Goal: Task Accomplishment & Management: Use online tool/utility

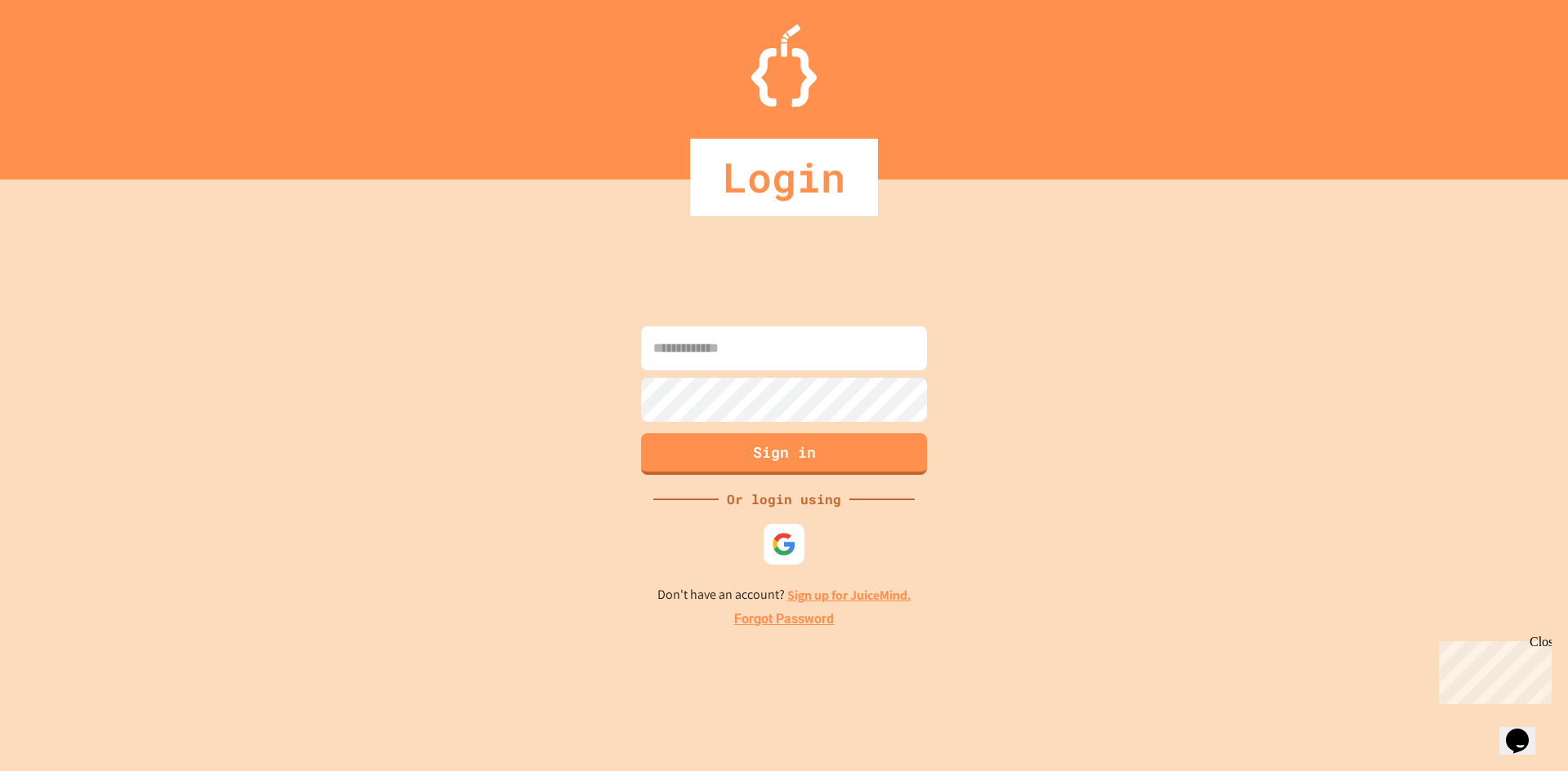
click at [764, 344] on input at bounding box center [784, 348] width 286 height 44
type input "**********"
click at [772, 441] on button "Sign in" at bounding box center [784, 452] width 292 height 43
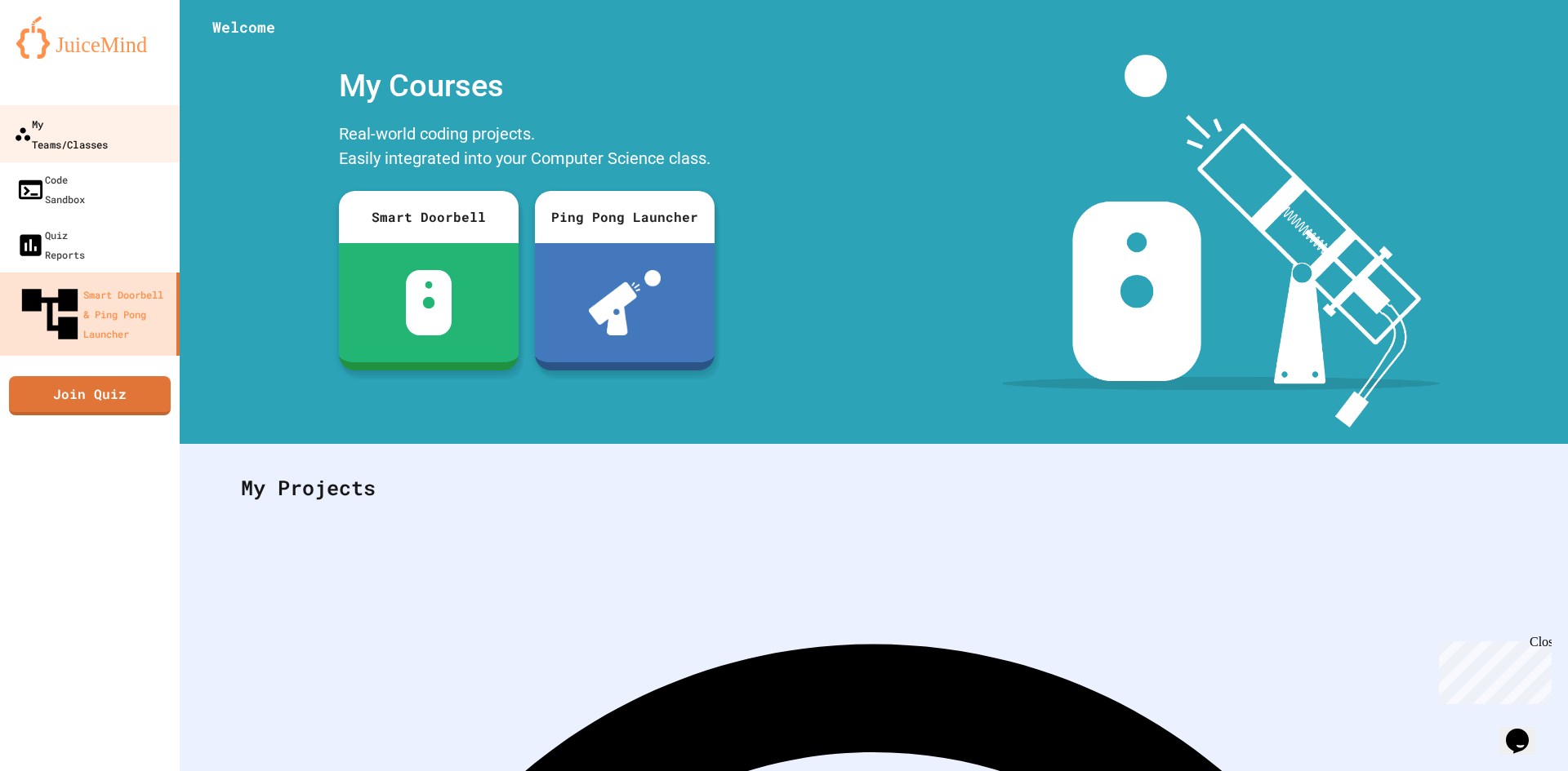
click at [81, 108] on link "My Teams/Classes" at bounding box center [90, 134] width 185 height 57
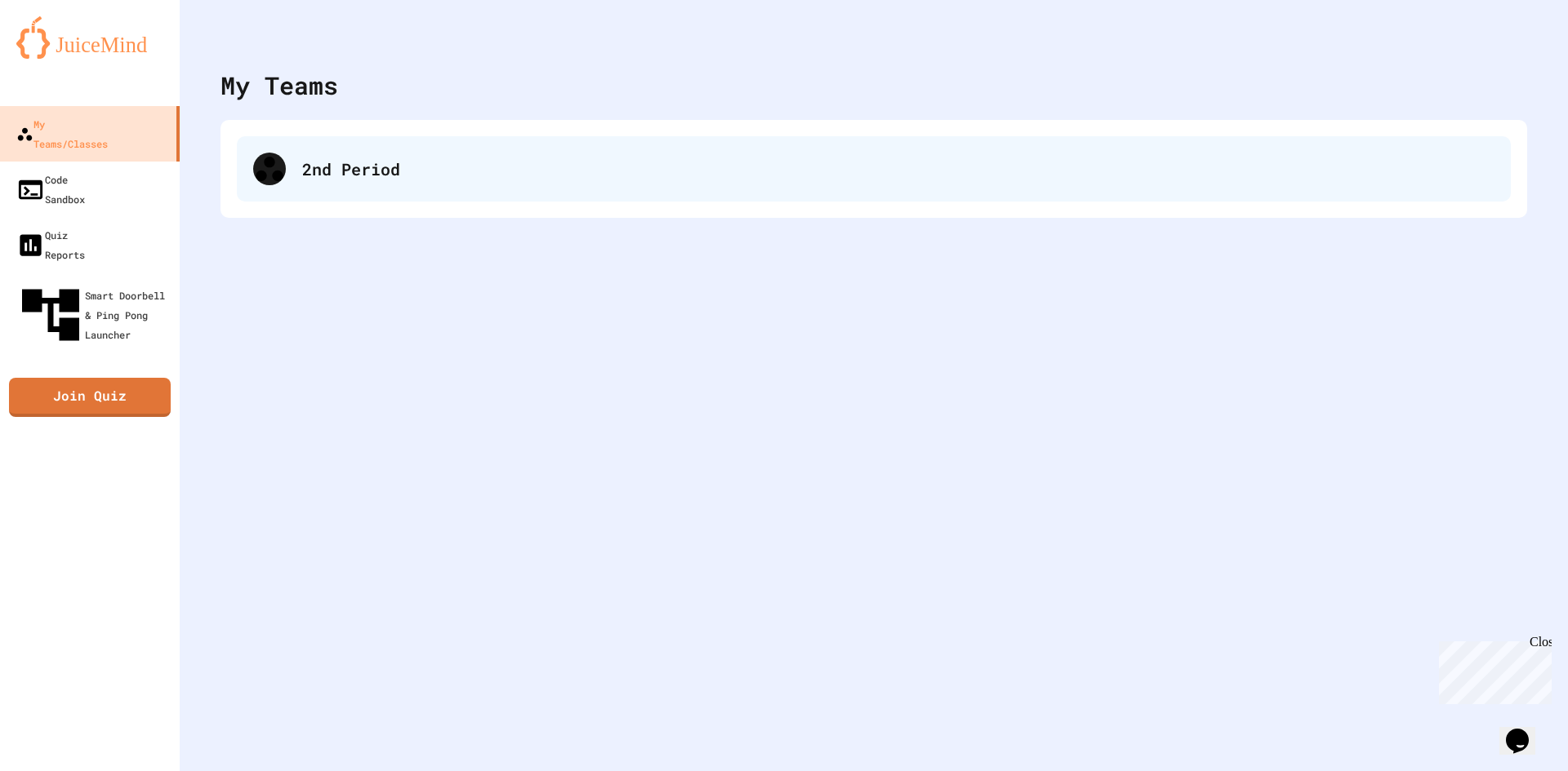
click at [320, 164] on div "2nd Period" at bounding box center [898, 169] width 1192 height 24
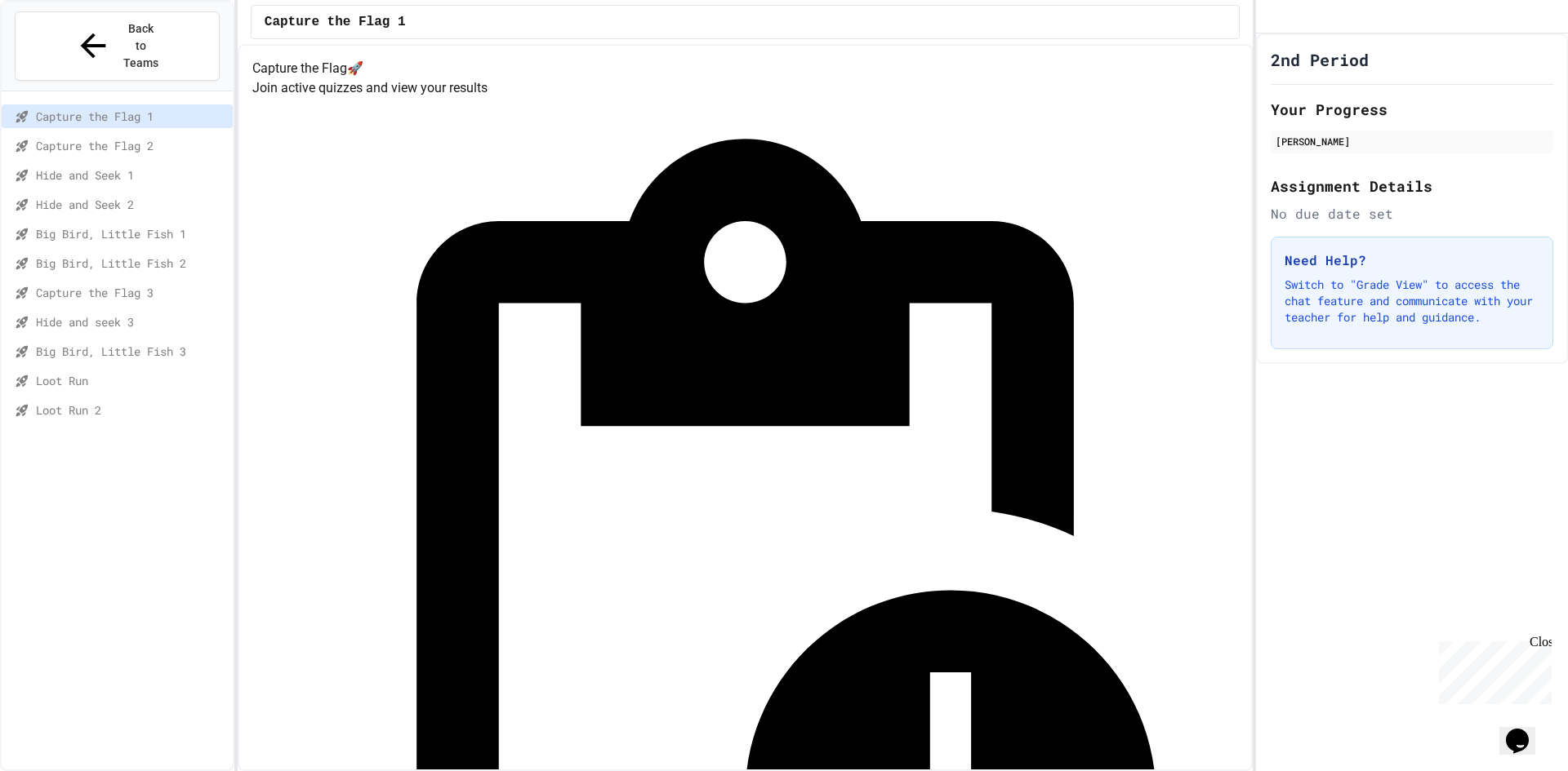
click at [82, 402] on span "Loot Run 2" at bounding box center [131, 410] width 190 height 17
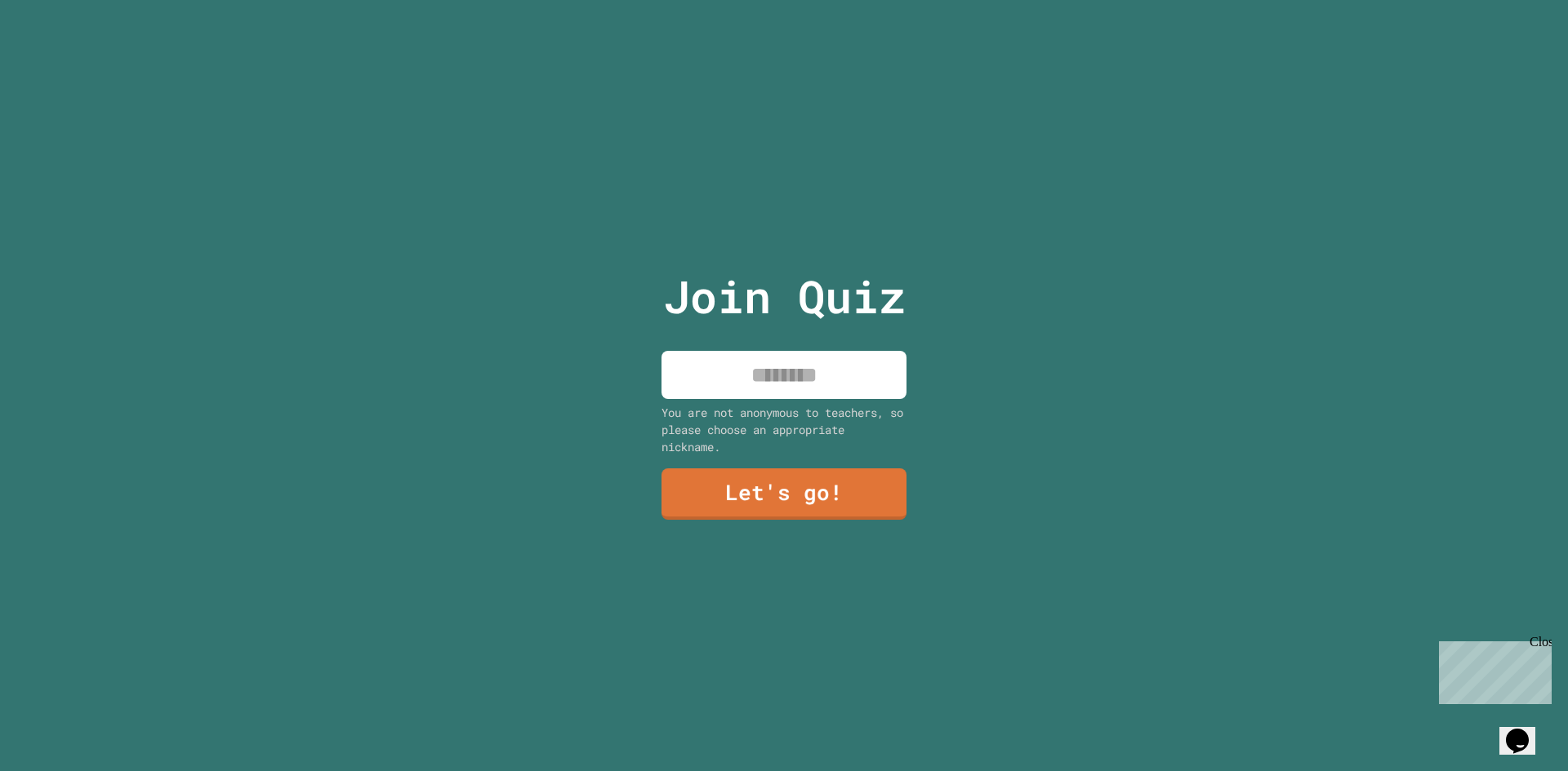
click at [765, 369] on input at bounding box center [784, 375] width 245 height 48
type input "*****"
click at [734, 508] on link "Let's go!" at bounding box center [783, 493] width 244 height 54
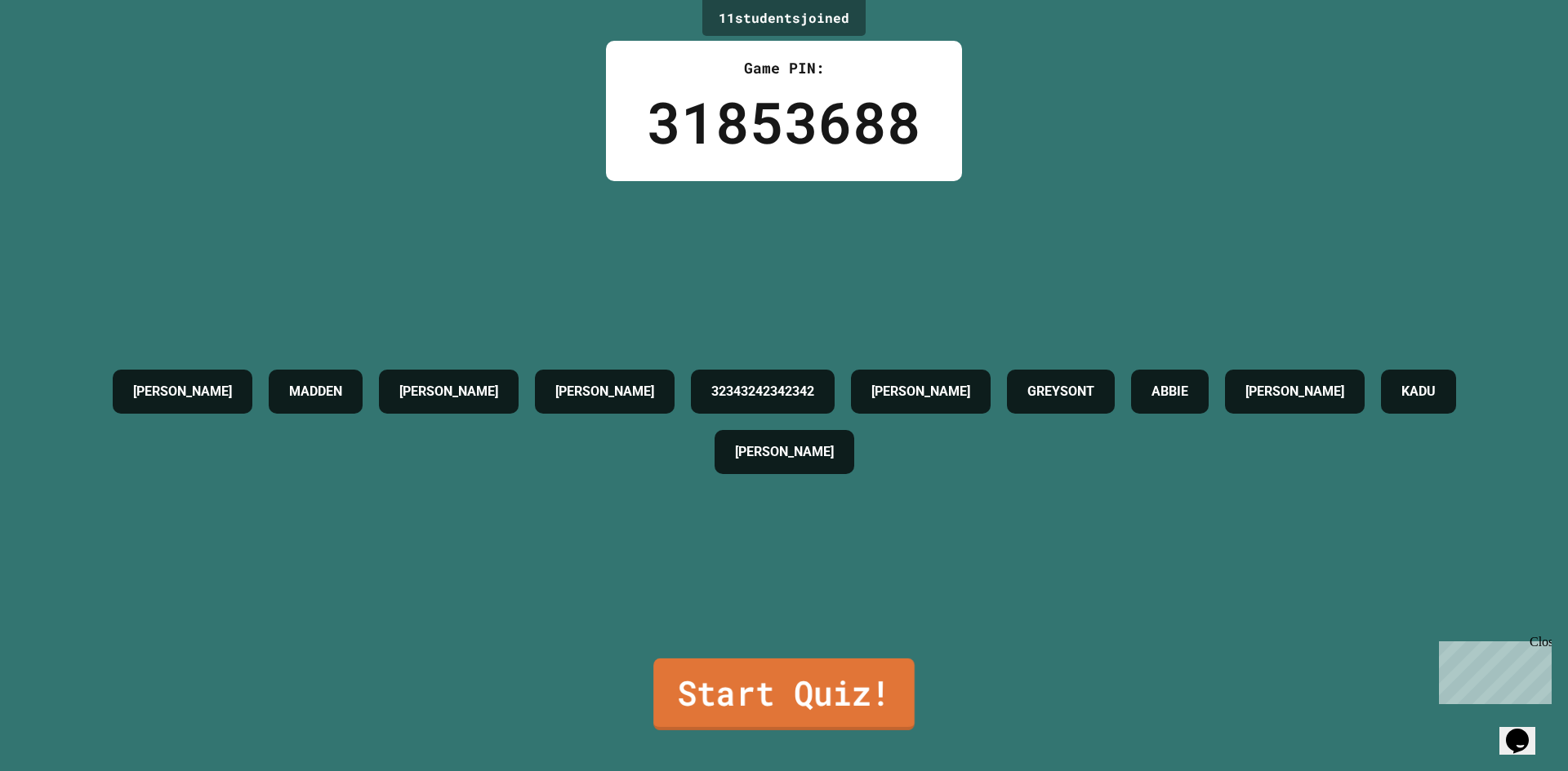
click at [814, 683] on link "Start Quiz!" at bounding box center [784, 694] width 261 height 72
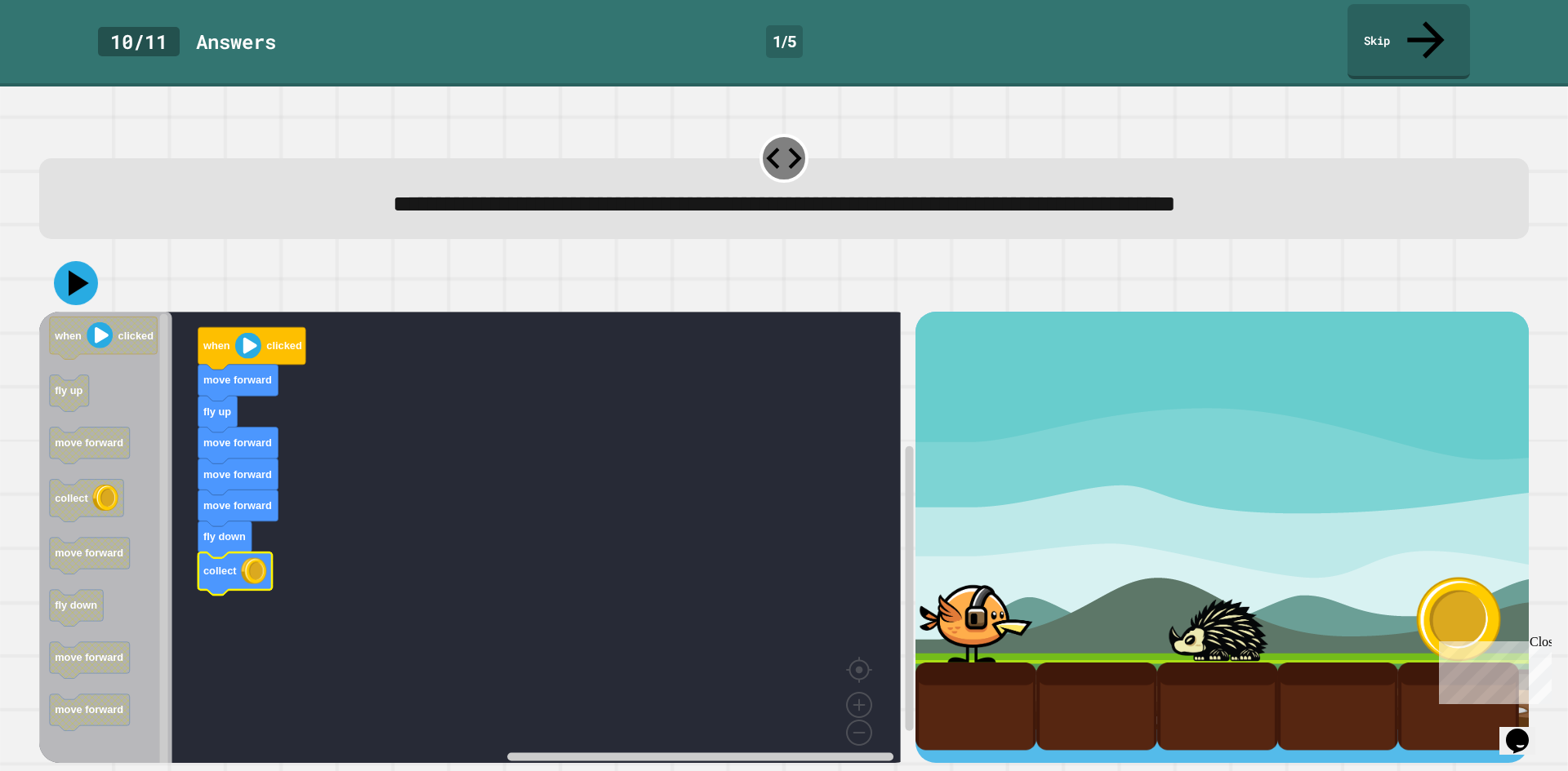
click at [76, 271] on icon at bounding box center [79, 283] width 20 height 25
click at [253, 333] on image "Blockly Workspace" at bounding box center [248, 346] width 26 height 26
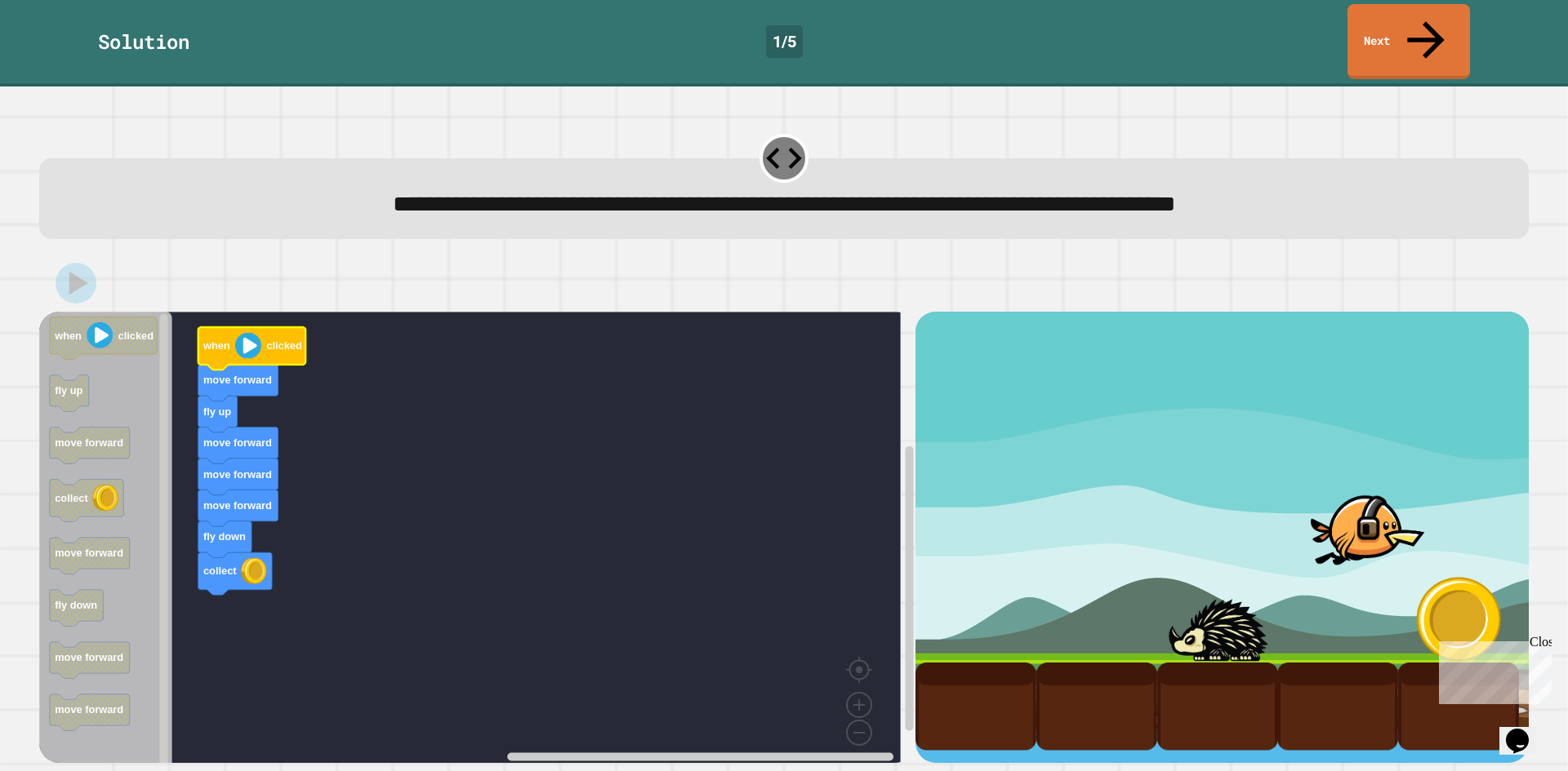
click at [1544, 647] on div "Close" at bounding box center [1539, 644] width 20 height 20
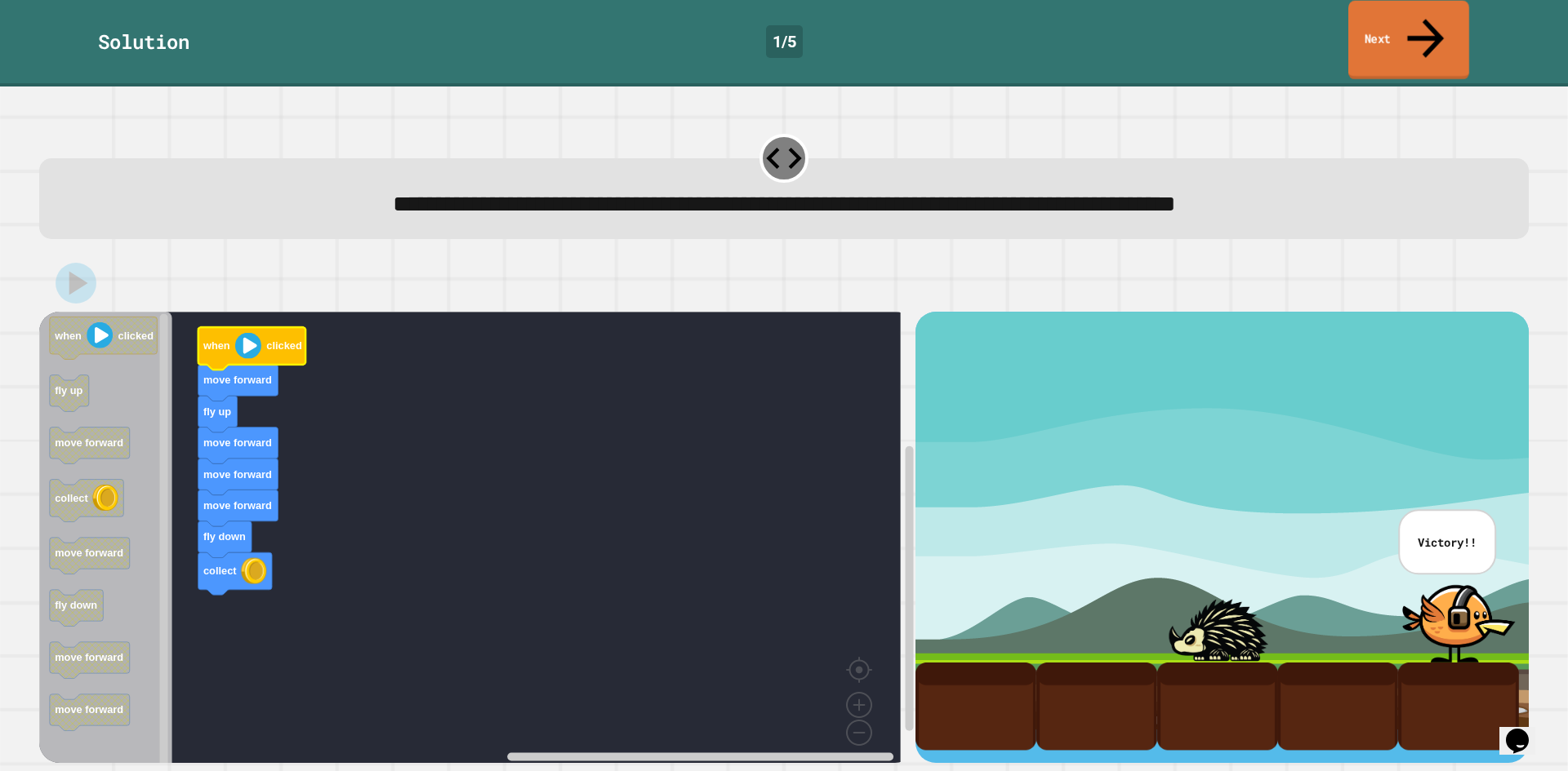
click at [1405, 38] on link "Next" at bounding box center [1408, 40] width 121 height 79
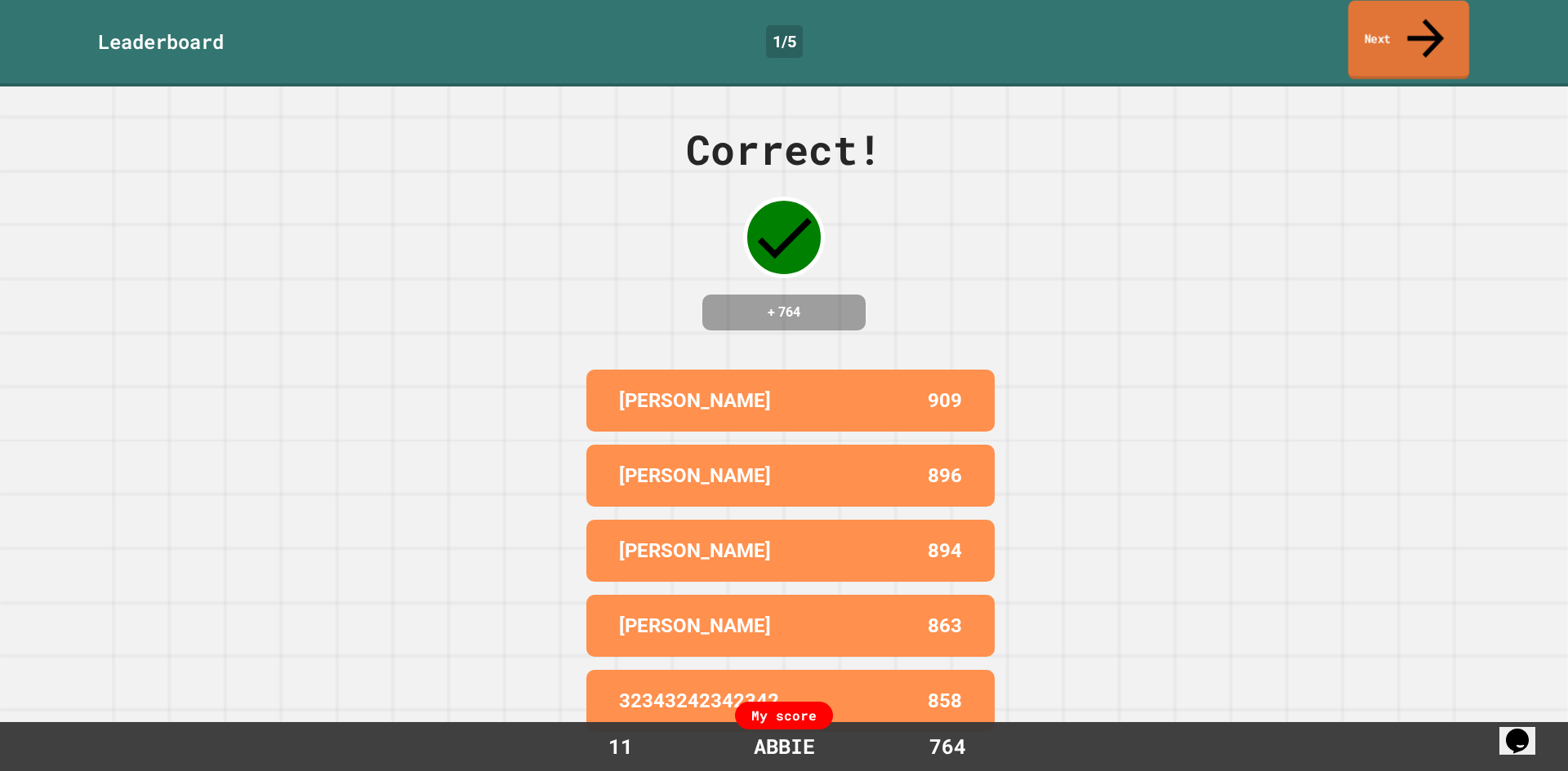
click at [1405, 38] on link "Next" at bounding box center [1408, 40] width 121 height 79
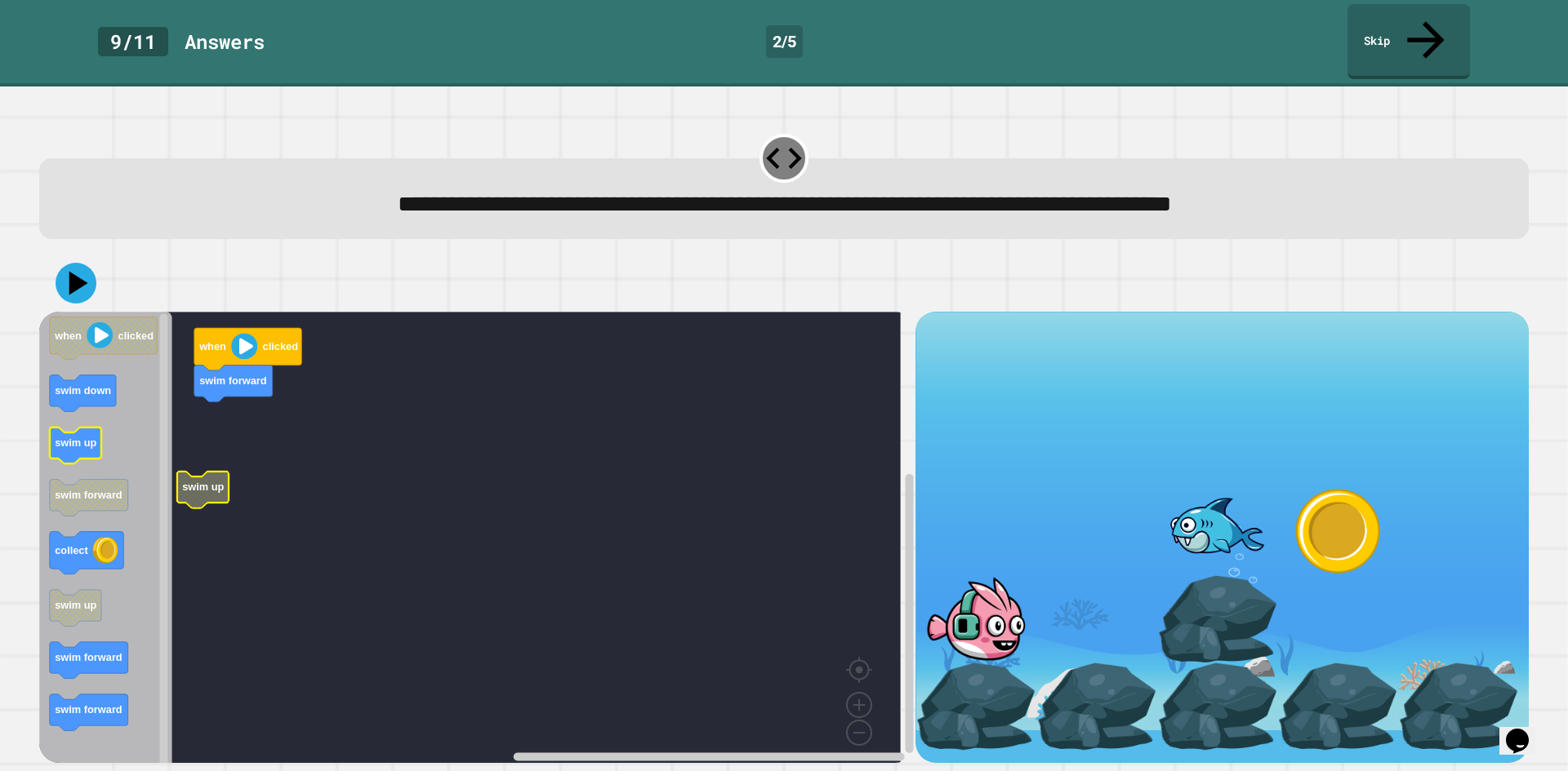
click at [96, 412] on icon "when clicked swim down swim up swim forward collect swim up swim forward swim f…" at bounding box center [106, 543] width 133 height 463
click at [216, 416] on g "swim up when clicked swim forward swim up" at bounding box center [481, 543] width 885 height 463
click at [218, 428] on g "swim up when clicked swim forward swim up" at bounding box center [481, 543] width 885 height 463
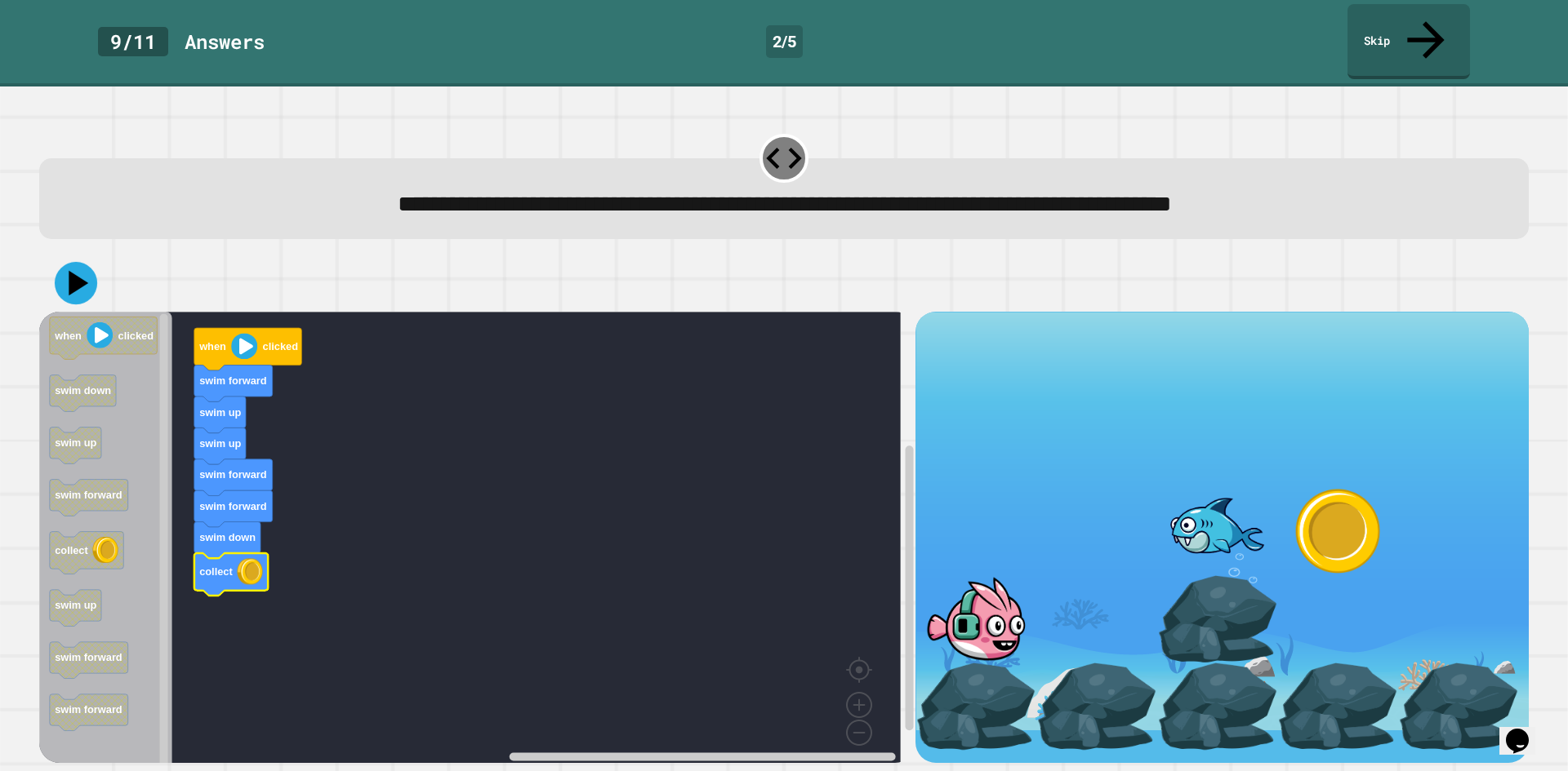
click at [63, 262] on icon at bounding box center [76, 283] width 43 height 43
click at [254, 334] on image "Blockly Workspace" at bounding box center [245, 347] width 26 height 26
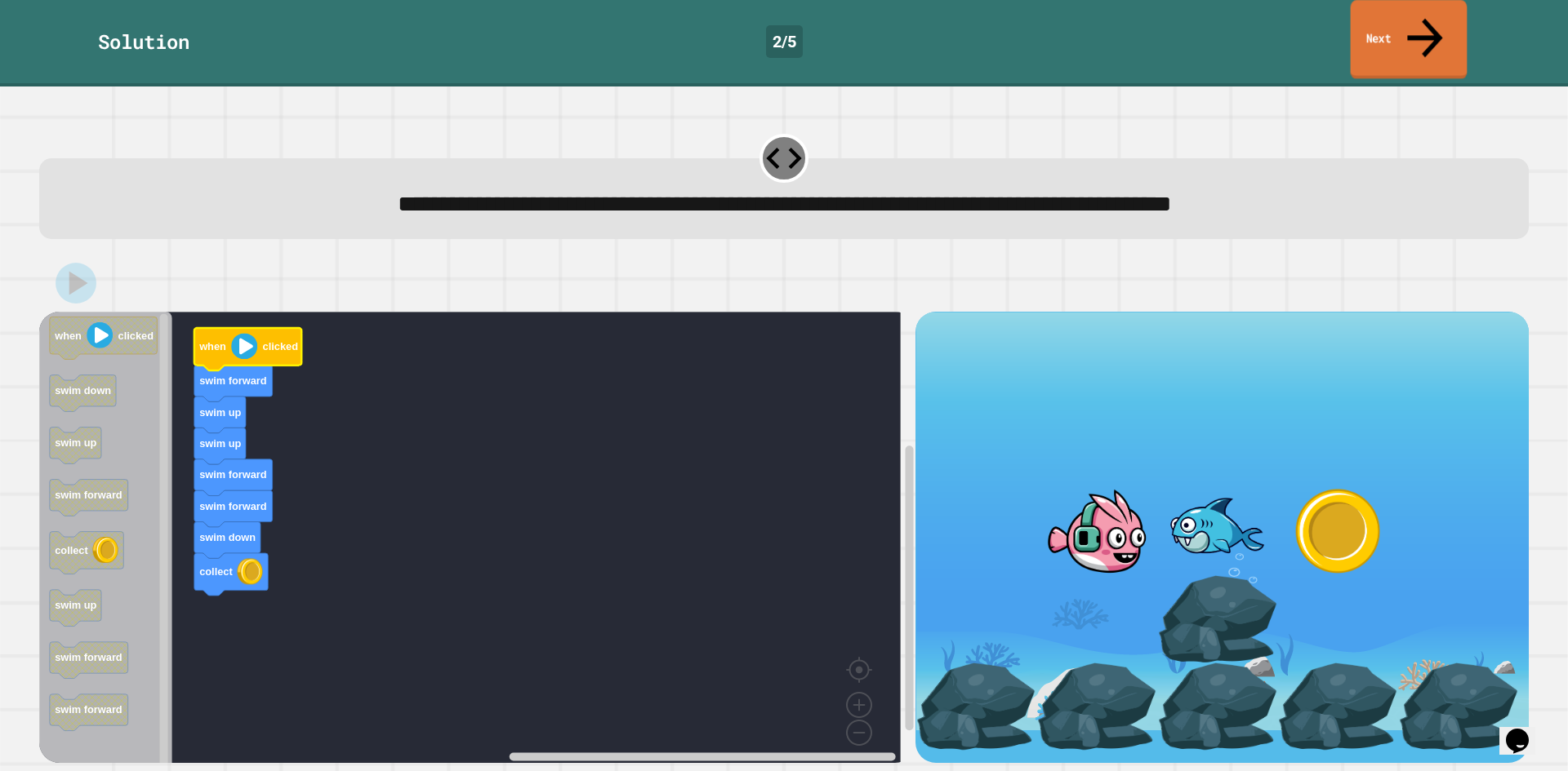
click at [1418, 33] on link "Next" at bounding box center [1409, 39] width 117 height 79
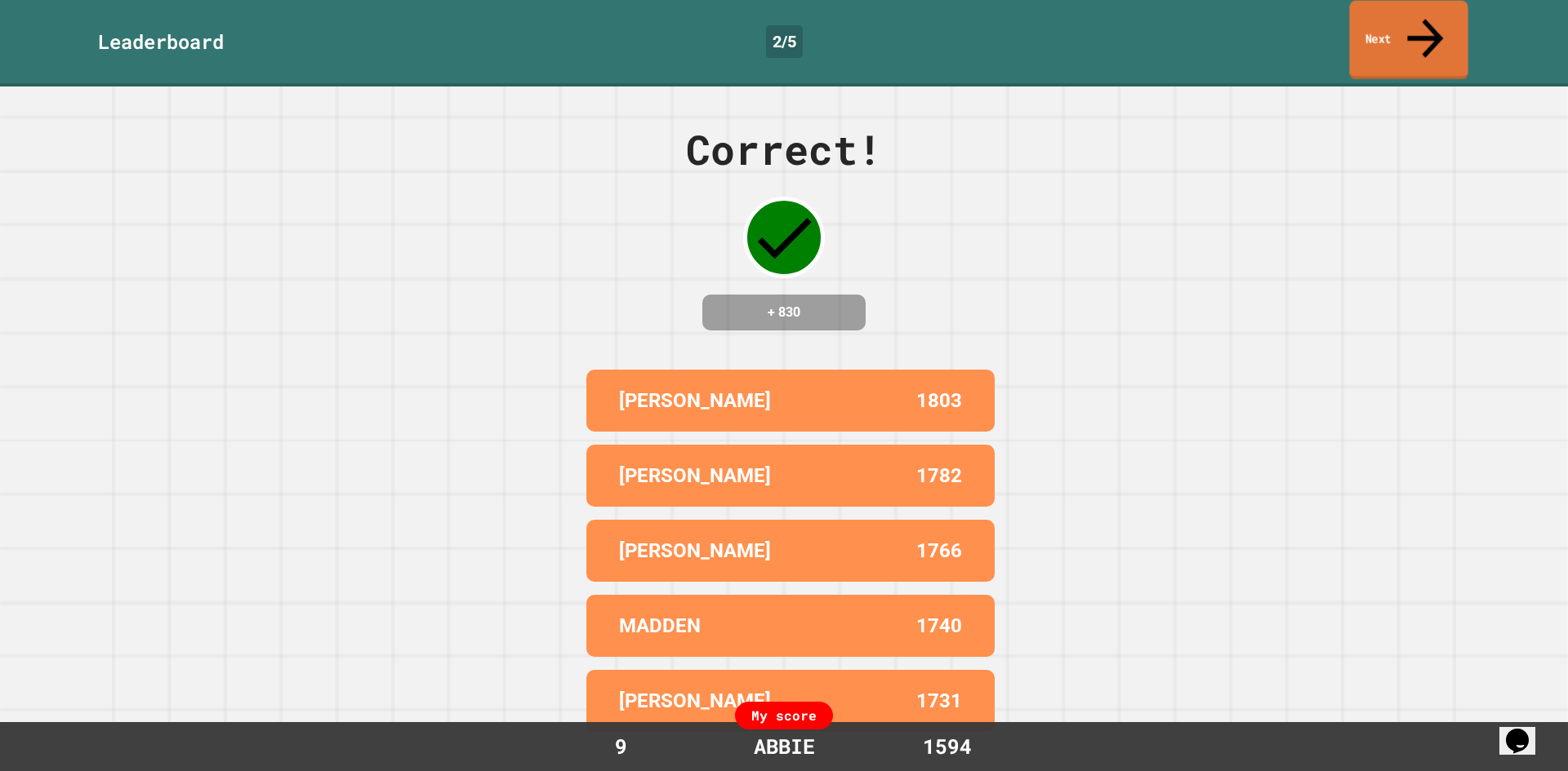
click at [1418, 33] on link "Next" at bounding box center [1408, 40] width 119 height 79
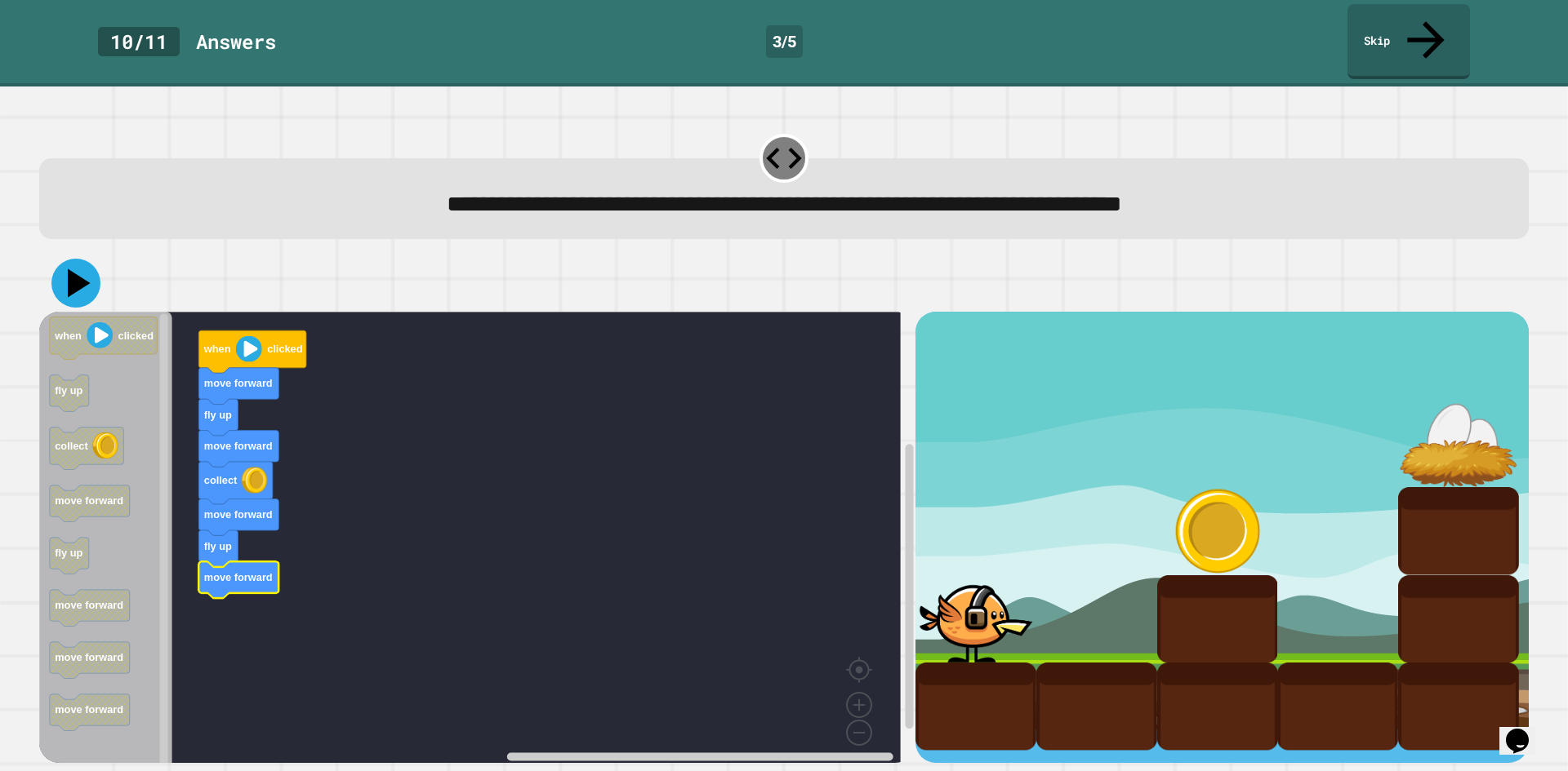
drag, startPoint x: 65, startPoint y: 238, endPoint x: 195, endPoint y: 286, distance: 138.6
click at [66, 258] on icon at bounding box center [76, 283] width 49 height 49
click at [248, 336] on image "Blockly Workspace" at bounding box center [249, 349] width 26 height 26
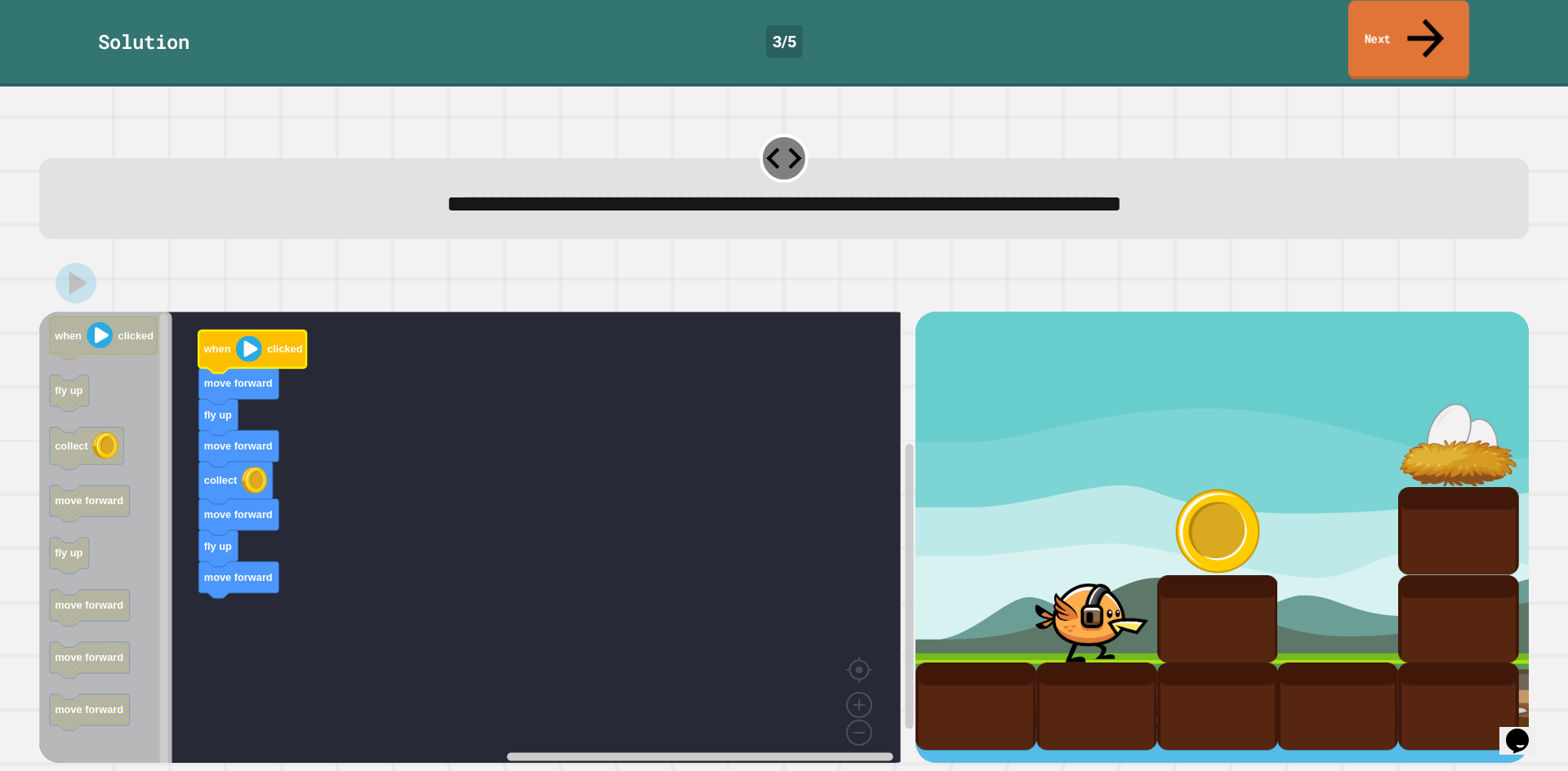
click at [1408, 24] on link "Next" at bounding box center [1408, 40] width 121 height 79
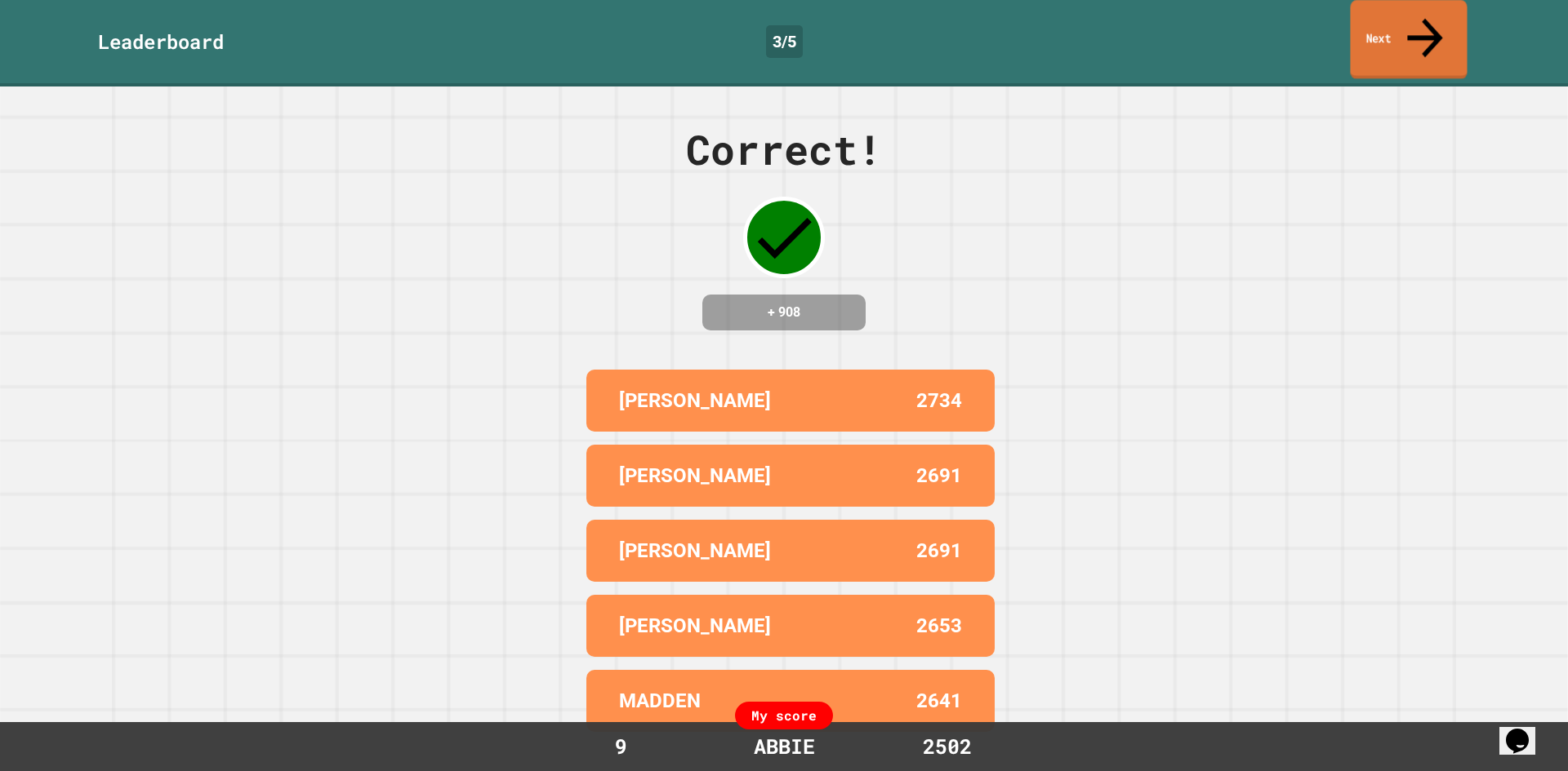
click at [1408, 24] on link "Next" at bounding box center [1408, 39] width 117 height 79
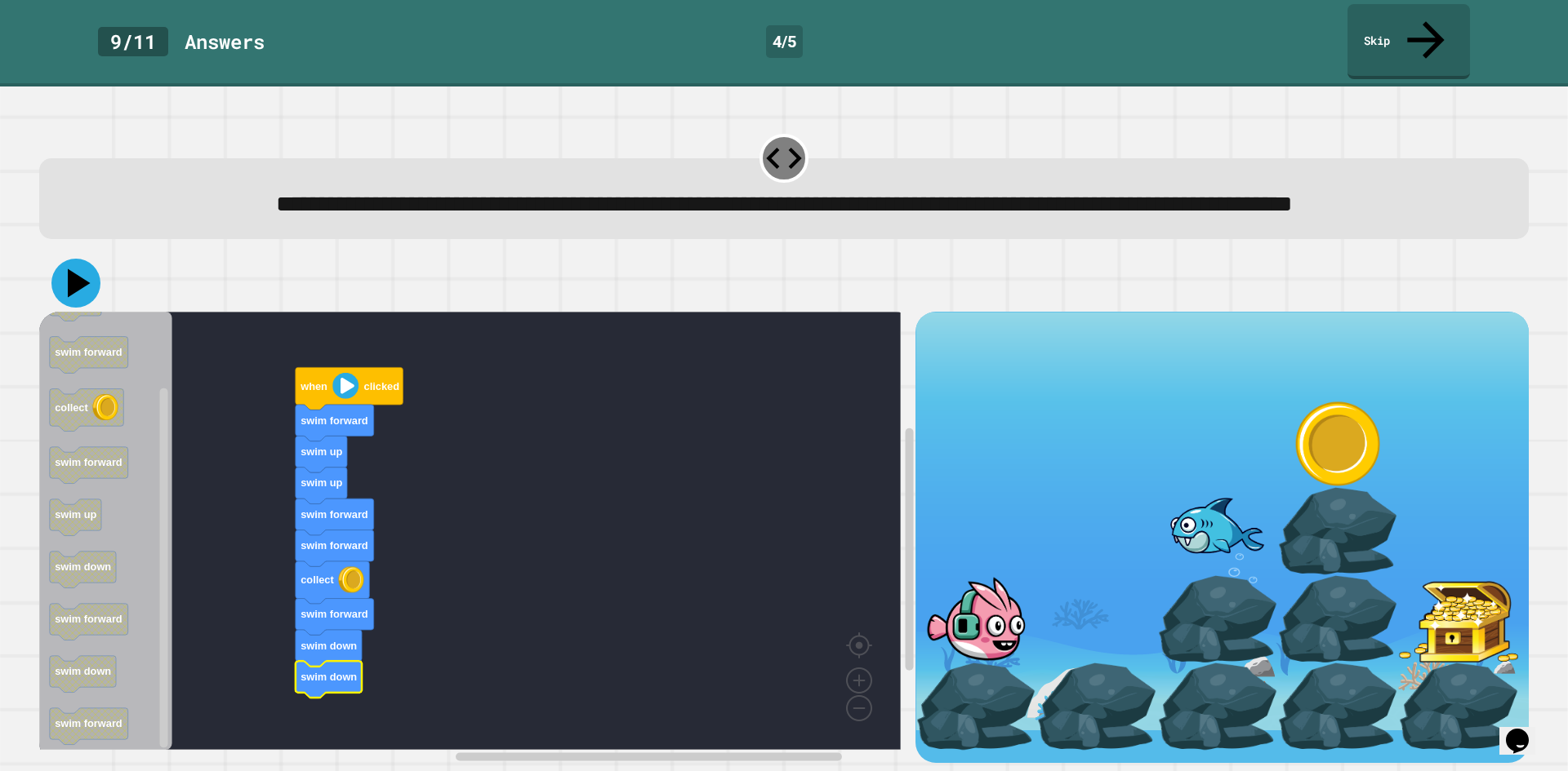
click at [61, 274] on icon at bounding box center [76, 283] width 49 height 49
click at [350, 380] on image "Blockly Workspace" at bounding box center [345, 386] width 26 height 26
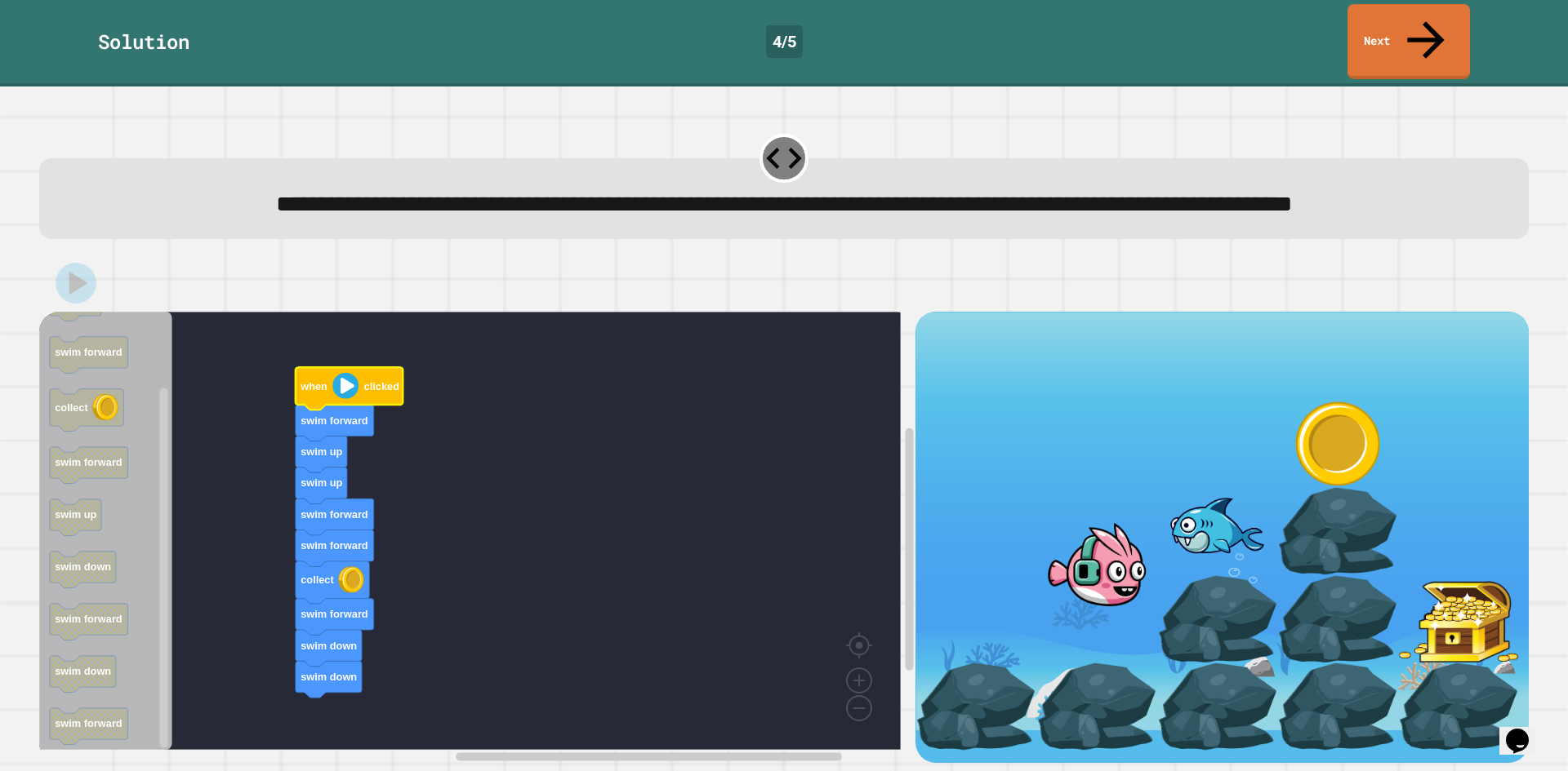
click at [1399, 13] on link "Next" at bounding box center [1408, 42] width 122 height 75
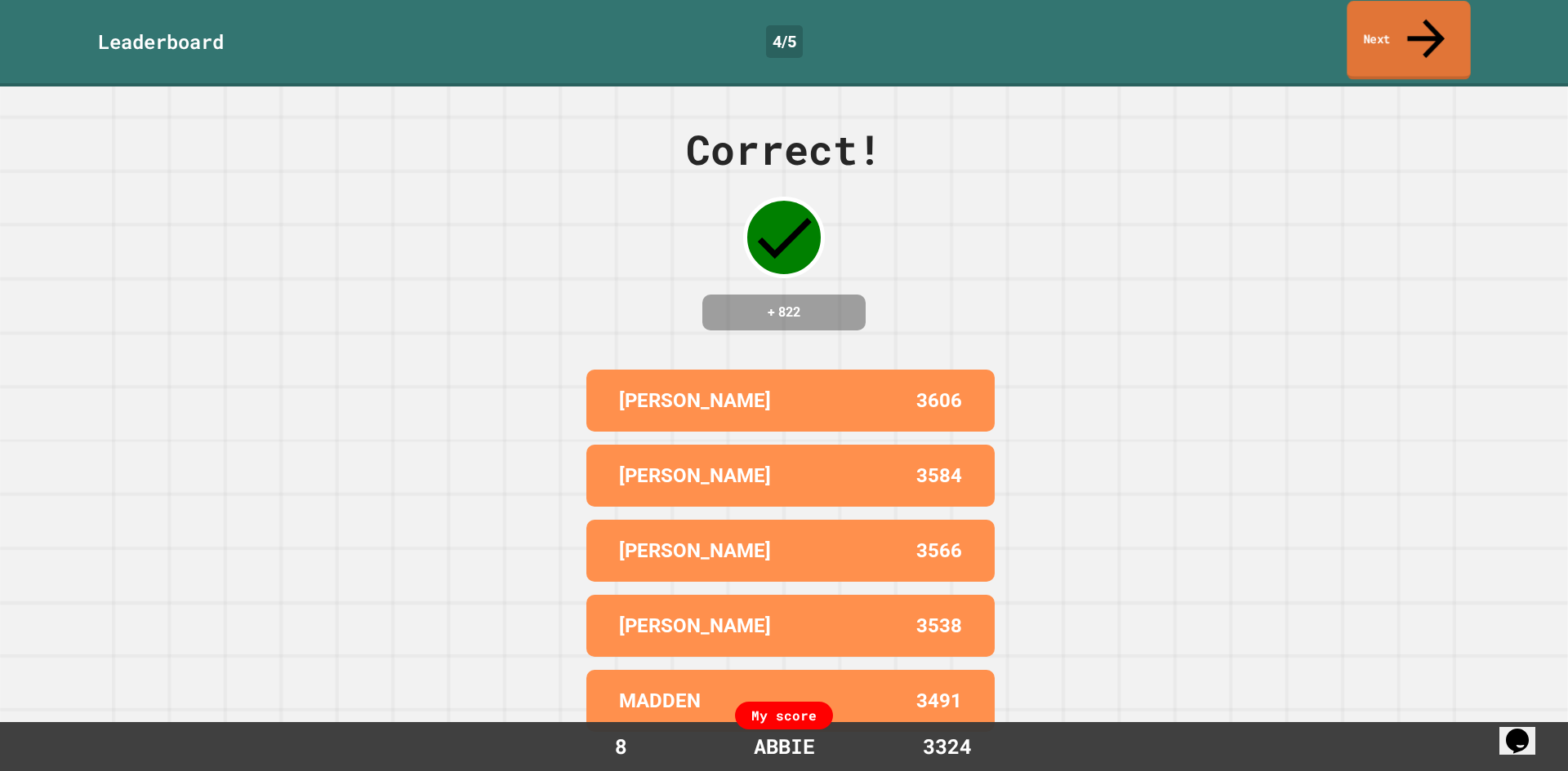
click at [1399, 12] on link "Next" at bounding box center [1407, 40] width 123 height 79
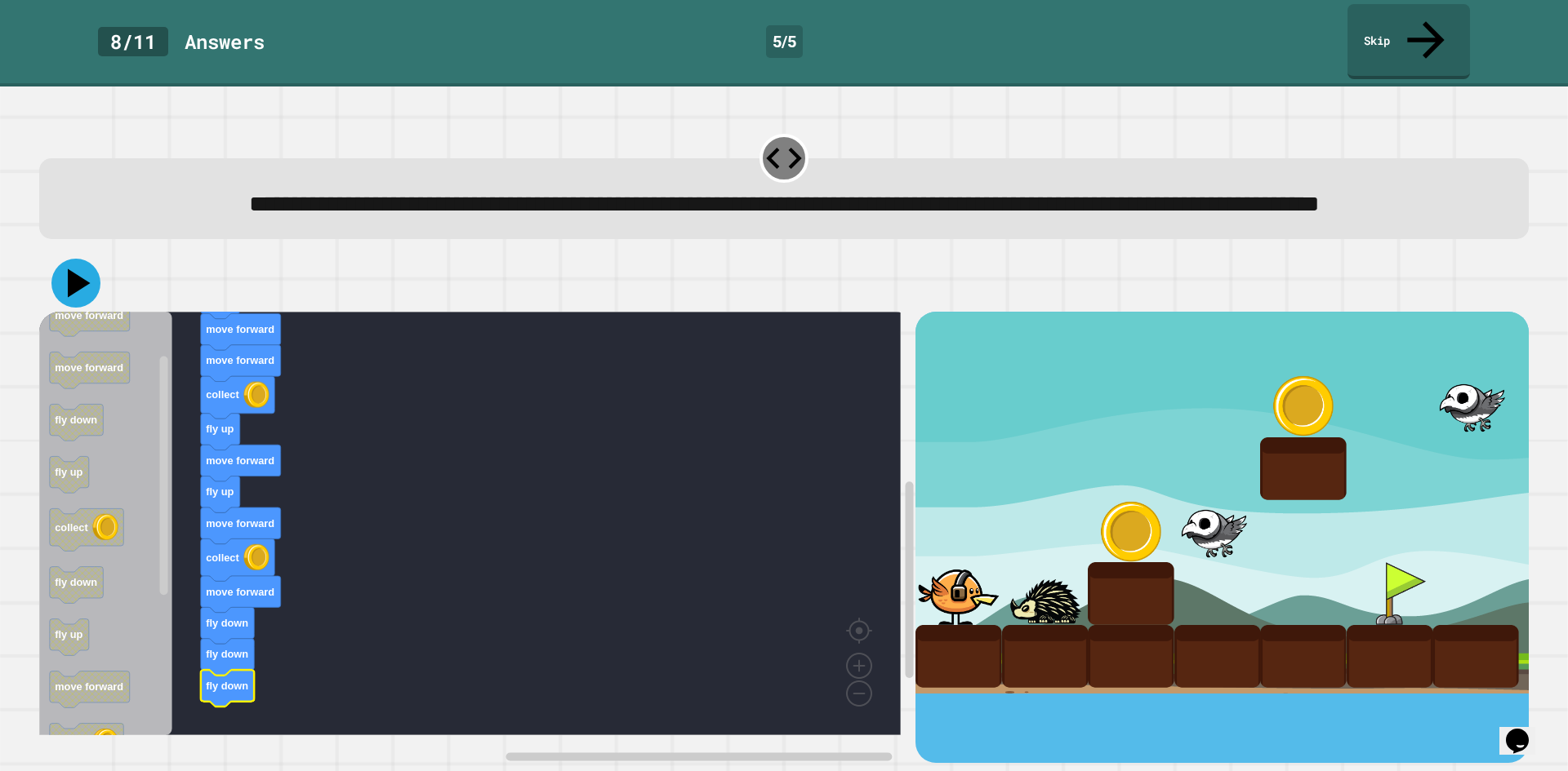
click at [87, 284] on icon at bounding box center [76, 283] width 49 height 49
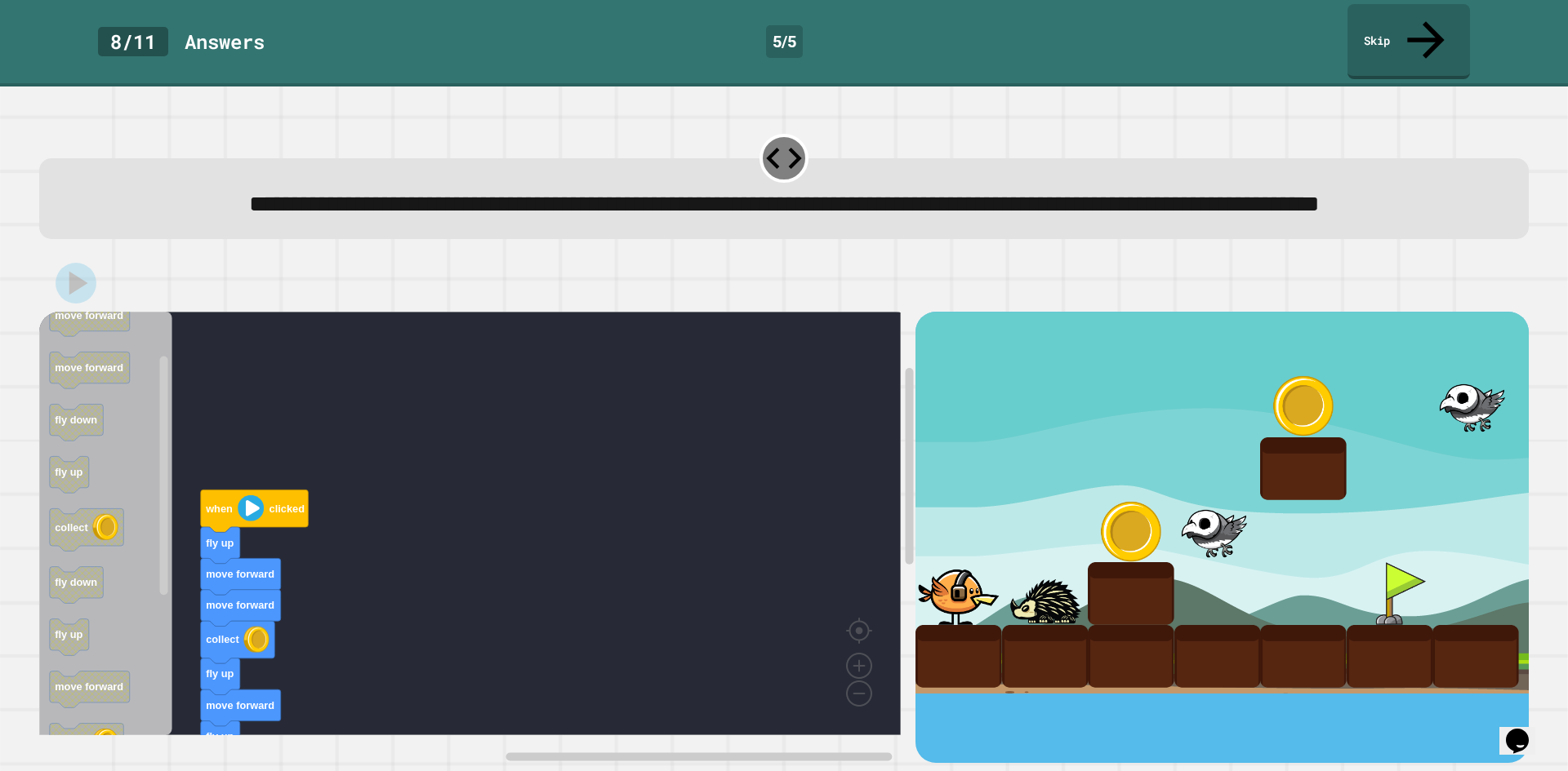
click at [252, 517] on image "Blockly Workspace" at bounding box center [251, 508] width 26 height 26
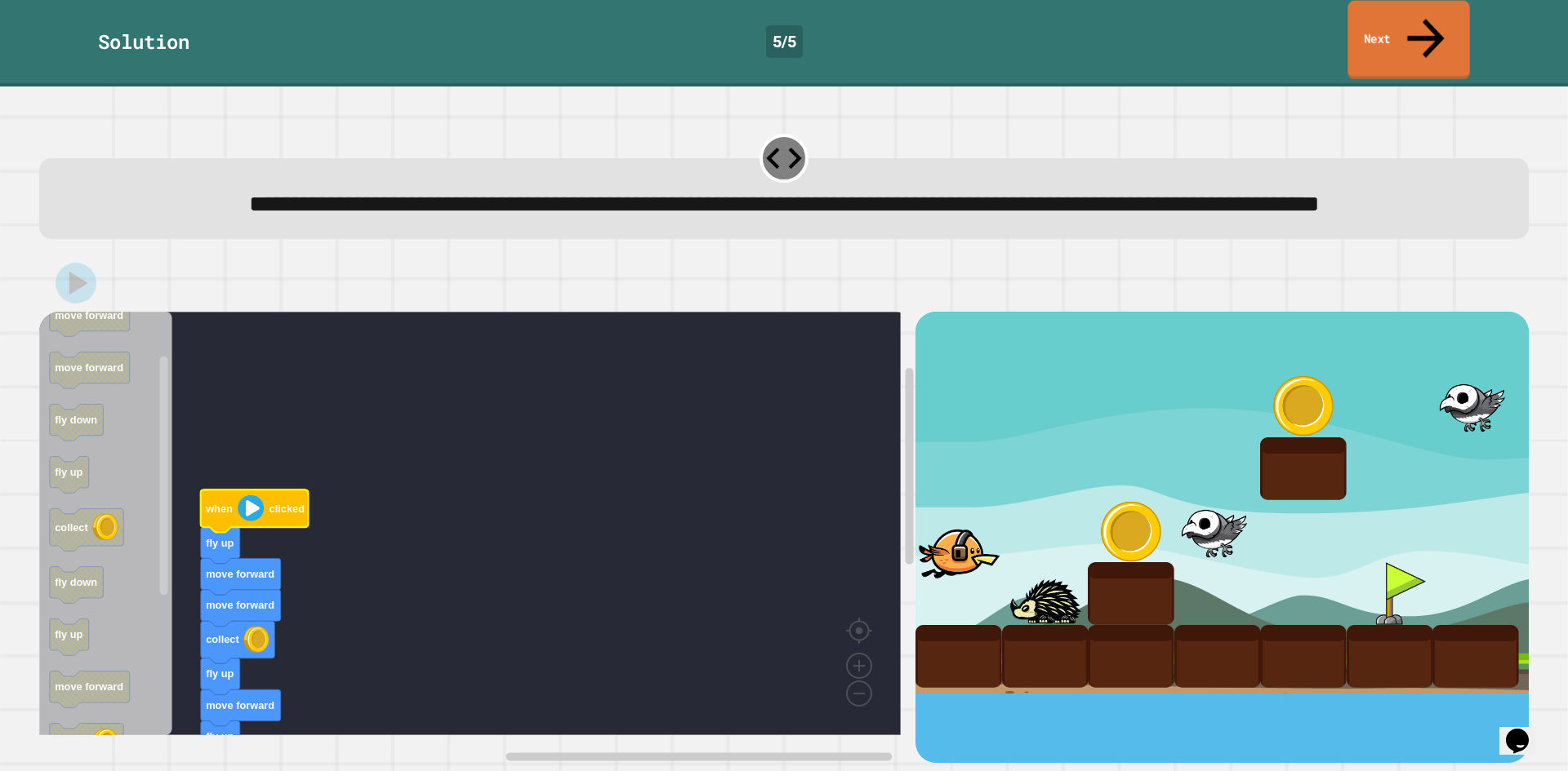
click at [1428, 28] on link "Next" at bounding box center [1407, 40] width 121 height 79
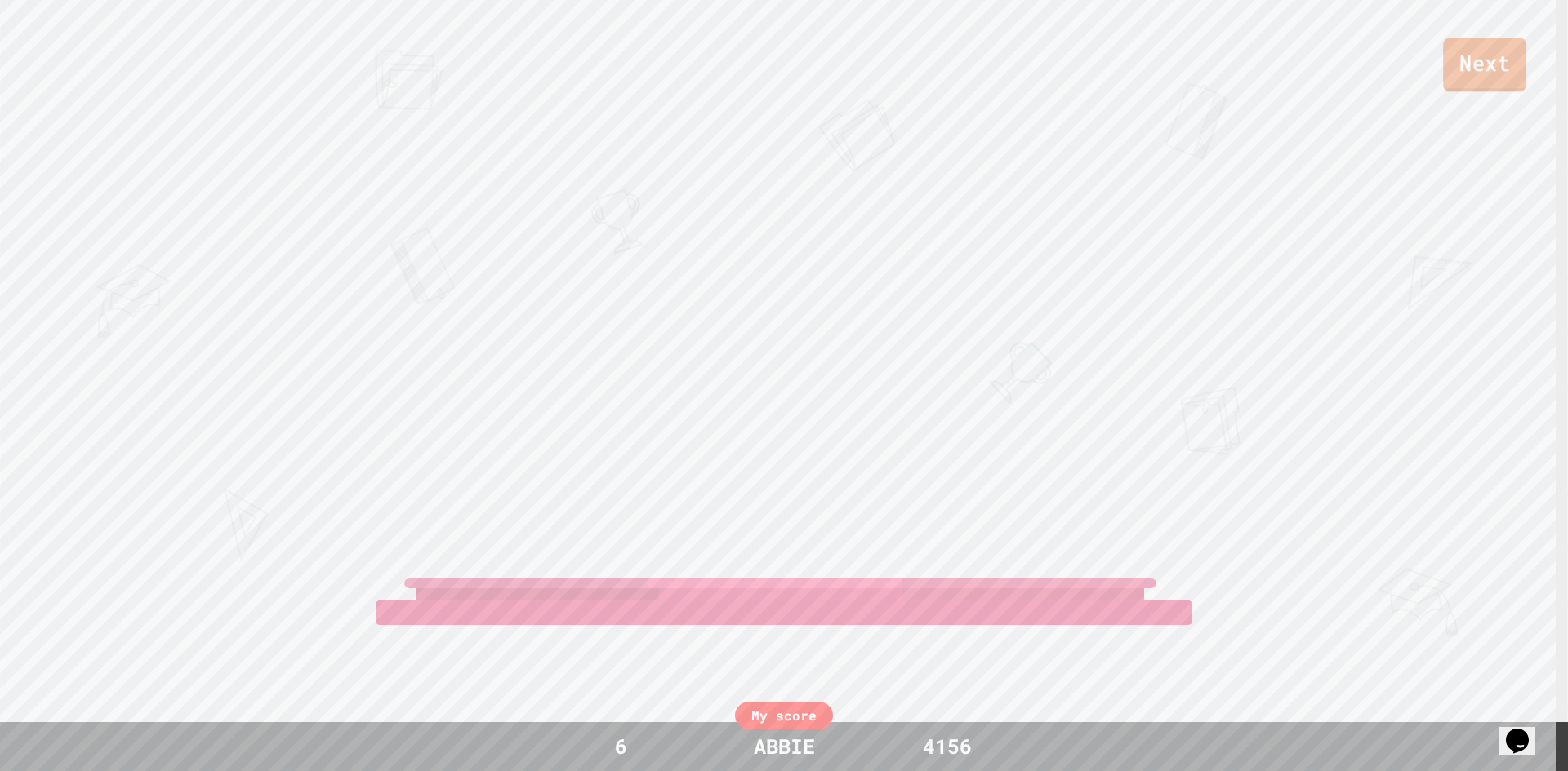
click at [1478, 68] on link "Next" at bounding box center [1484, 65] width 83 height 54
